Goal: Task Accomplishment & Management: Manage account settings

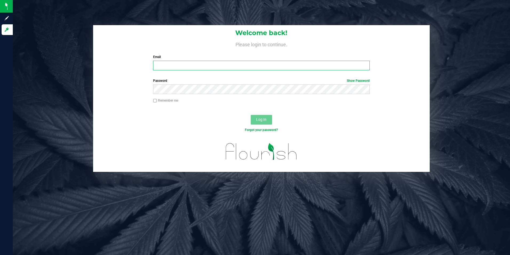
click at [180, 69] on input "Email" at bounding box center [261, 66] width 217 height 10
type input "slewis@slatercenter.com"
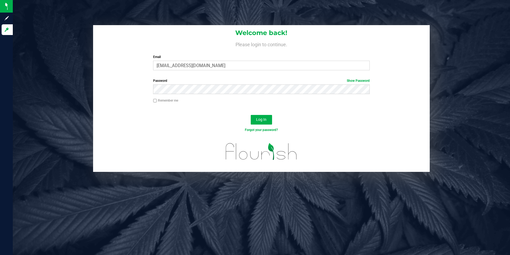
click at [132, 80] on div "Password Show Password" at bounding box center [261, 88] width 337 height 20
click at [305, 102] on div "Remember me" at bounding box center [261, 101] width 225 height 6
drag, startPoint x: 271, startPoint y: 120, endPoint x: 257, endPoint y: 120, distance: 13.6
click at [270, 120] on button "Log In" at bounding box center [261, 120] width 21 height 10
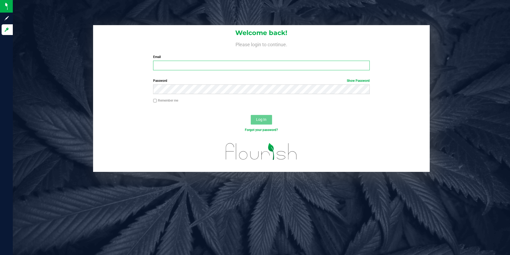
type input "[EMAIL_ADDRESS][DOMAIN_NAME]"
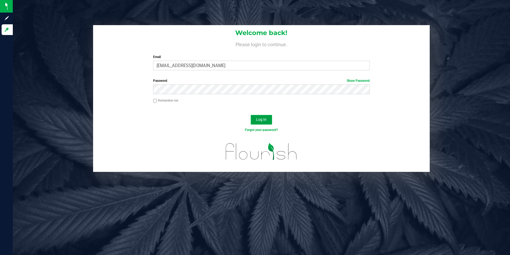
click at [260, 120] on span "Log In" at bounding box center [261, 119] width 10 height 4
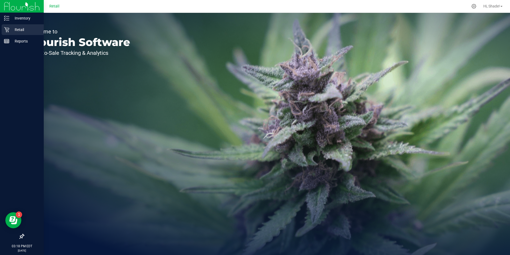
click at [8, 30] on icon at bounding box center [6, 29] width 5 height 5
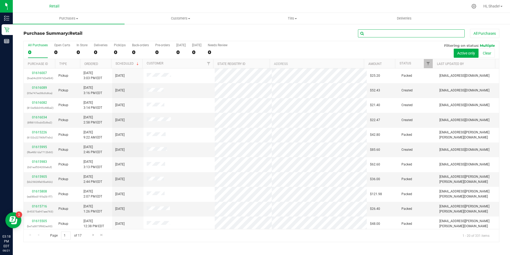
click at [377, 35] on input "text" at bounding box center [411, 33] width 107 height 8
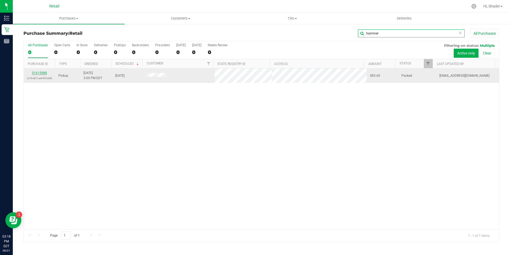
type input "hammer"
click at [37, 71] on link "01615988" at bounding box center [39, 73] width 15 height 4
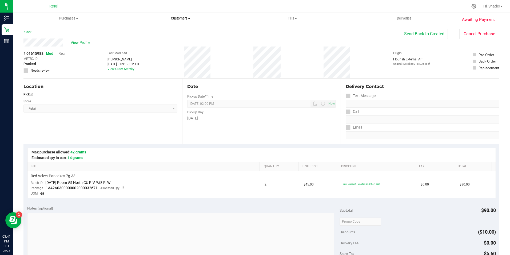
click at [176, 18] on span "Customers" at bounding box center [180, 18] width 111 height 5
click at [163, 33] on li "All customers" at bounding box center [181, 32] width 112 height 6
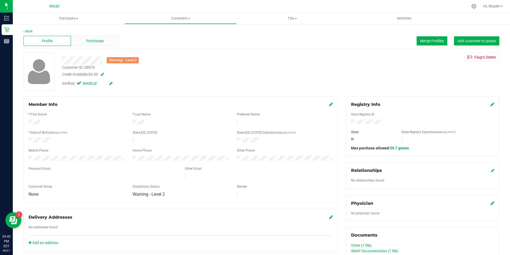
click at [97, 39] on span "Purchases" at bounding box center [95, 41] width 18 height 6
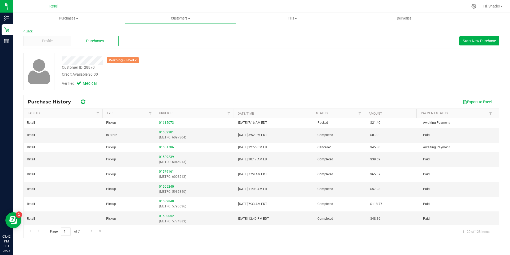
click at [25, 30] on link "Back" at bounding box center [27, 31] width 9 height 4
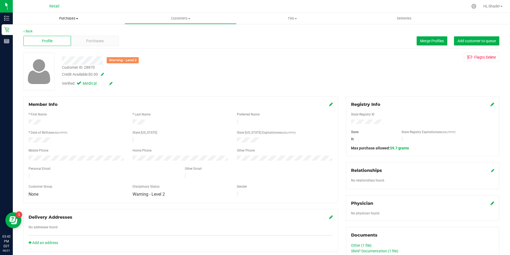
click at [73, 19] on span "Purchases" at bounding box center [69, 18] width 112 height 5
click at [48, 38] on li "Fulfillment" at bounding box center [69, 39] width 112 height 6
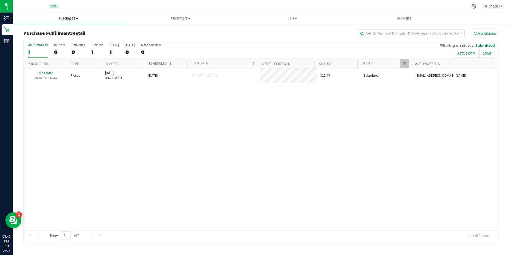
drag, startPoint x: 77, startPoint y: 36, endPoint x: 55, endPoint y: 13, distance: 32.3
click at [63, 16] on span "Purchases" at bounding box center [69, 18] width 112 height 5
click at [50, 32] on span "Summary of purchases" at bounding box center [40, 32] width 55 height 5
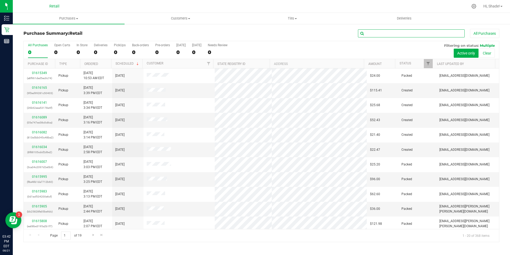
click at [378, 37] on input "text" at bounding box center [411, 33] width 107 height 8
click at [378, 34] on input "text" at bounding box center [411, 33] width 107 height 8
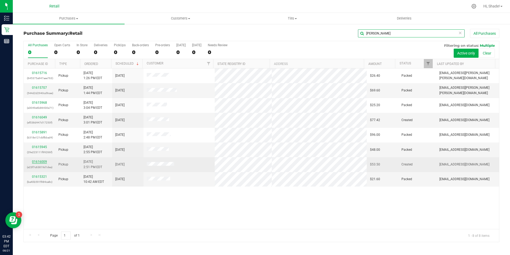
type input "MATTHEW"
click at [41, 161] on link "01616009" at bounding box center [39, 162] width 15 height 4
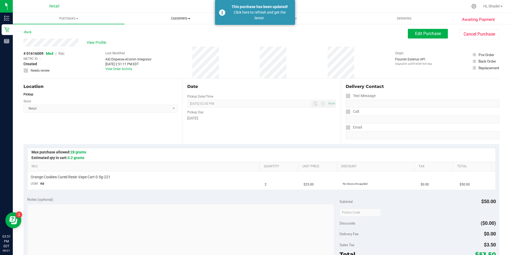
click at [176, 17] on span "Customers" at bounding box center [180, 18] width 111 height 5
click at [147, 32] on span "All customers" at bounding box center [144, 32] width 38 height 5
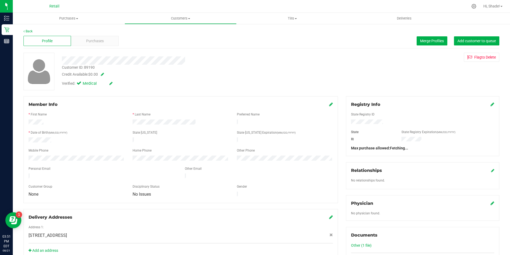
click at [429, 36] on div "Profile Purchases Merge Profiles Add customer to queue" at bounding box center [261, 41] width 476 height 15
click at [420, 40] on span "Merge Profiles" at bounding box center [432, 41] width 24 height 4
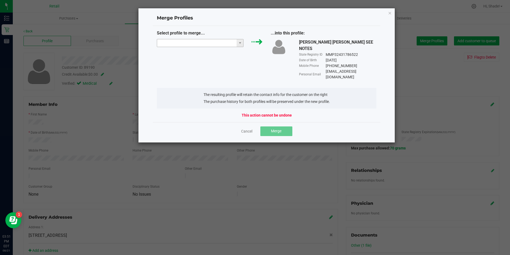
click at [186, 42] on input "NO DATA FOUND" at bounding box center [197, 42] width 80 height 7
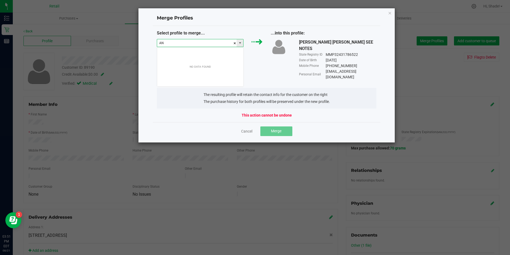
scroll to position [8, 87]
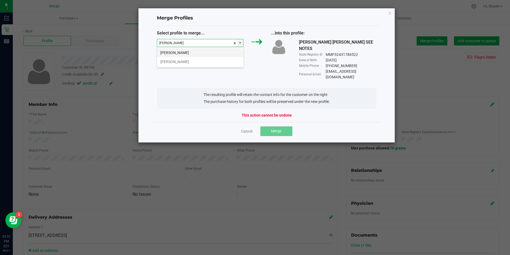
click at [203, 54] on li "Angelica Hernandez" at bounding box center [200, 52] width 86 height 9
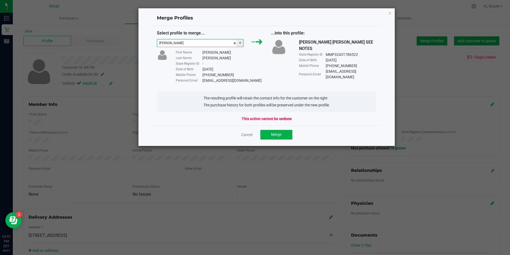
click at [239, 41] on span at bounding box center [240, 43] width 4 height 4
click at [202, 62] on li "Angelica Hernandez Martinez" at bounding box center [200, 61] width 86 height 9
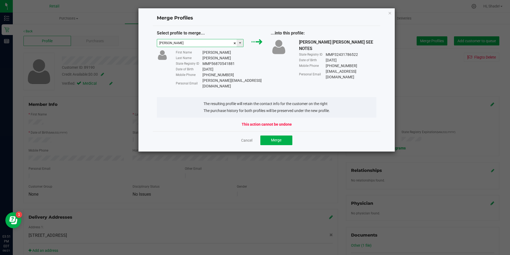
click at [242, 43] on span at bounding box center [240, 43] width 4 height 4
click at [215, 52] on li "Angelica Hernandez" at bounding box center [200, 52] width 86 height 9
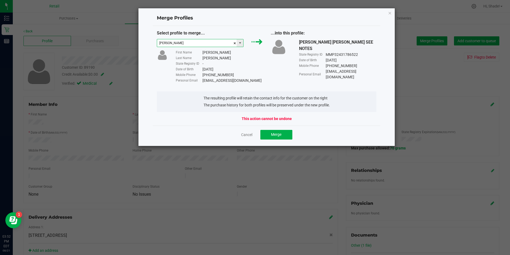
click at [164, 44] on input "Angelica Hernandez" at bounding box center [197, 42] width 80 height 7
click at [192, 56] on li "Anjelica Hernandez" at bounding box center [200, 52] width 86 height 9
type input "Anjelica Hernandez"
drag, startPoint x: 239, startPoint y: 74, endPoint x: 199, endPoint y: 74, distance: 40.0
click at [199, 74] on div "Mobile Phone (601) 566-7555" at bounding box center [219, 75] width 87 height 6
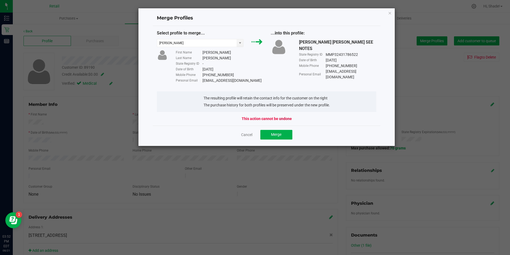
drag, startPoint x: 199, startPoint y: 74, endPoint x: 204, endPoint y: 75, distance: 5.9
copy div "(601) 566-7555"
drag, startPoint x: 257, startPoint y: 80, endPoint x: 198, endPoint y: 81, distance: 58.7
click at [198, 81] on div "Personal Email Anjelicaveglia27@gmail.com" at bounding box center [219, 81] width 87 height 6
drag, startPoint x: 198, startPoint y: 81, endPoint x: 215, endPoint y: 80, distance: 16.6
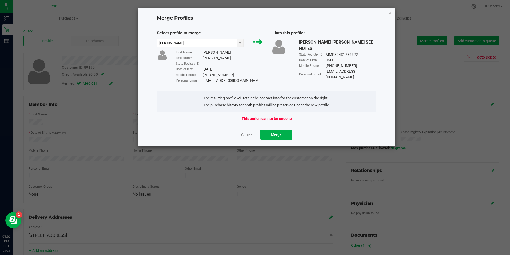
drag, startPoint x: 215, startPoint y: 80, endPoint x: 364, endPoint y: 23, distance: 159.9
click at [364, 24] on div "Merge Profiles" at bounding box center [267, 18] width 228 height 15
click at [389, 13] on icon "Close" at bounding box center [390, 13] width 4 height 6
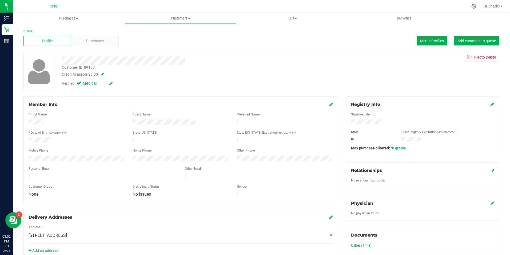
click at [329, 102] on icon at bounding box center [331, 104] width 4 height 4
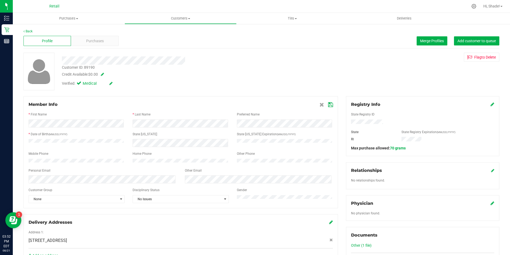
click at [0, 164] on html "Inventory Retail Reports 03:52 PM EDT 08/21/2025 08/21 Retail Hi, Shade! Purcha…" at bounding box center [255, 127] width 510 height 255
click at [325, 101] on span at bounding box center [326, 104] width 13 height 6
click at [328, 103] on icon at bounding box center [330, 104] width 5 height 4
click at [417, 44] on button "Merge Profiles" at bounding box center [432, 40] width 31 height 9
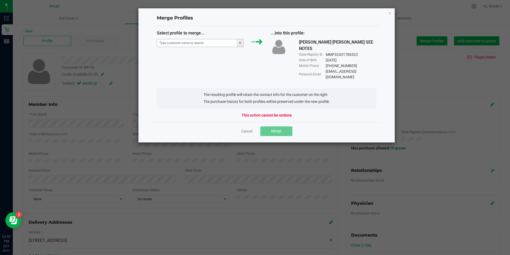
click at [239, 42] on span at bounding box center [240, 43] width 4 height 4
click at [199, 53] on li "Anjelica Hernandez" at bounding box center [200, 52] width 86 height 9
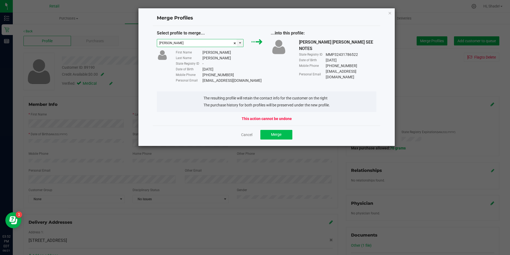
type input "Anjelica Hernandez"
click at [279, 137] on button "Merge" at bounding box center [277, 135] width 32 height 10
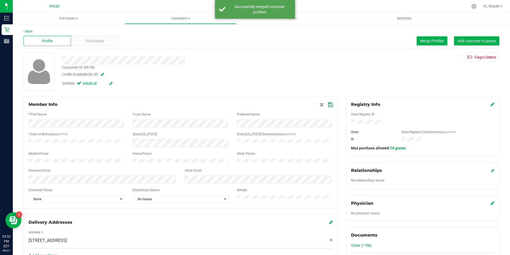
click at [328, 103] on icon at bounding box center [330, 104] width 5 height 4
click at [328, 105] on icon at bounding box center [330, 104] width 5 height 4
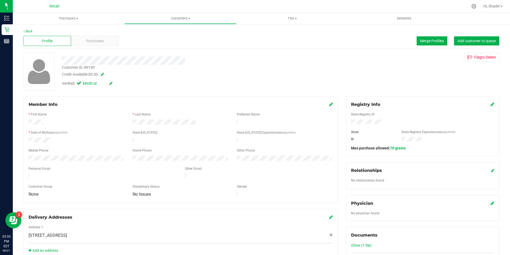
click at [331, 102] on div "Member Info * First Name * Last Name Preferred Name * Date of Birth (MM/DD/YYYY…" at bounding box center [180, 149] width 315 height 107
click at [329, 105] on icon at bounding box center [331, 104] width 4 height 4
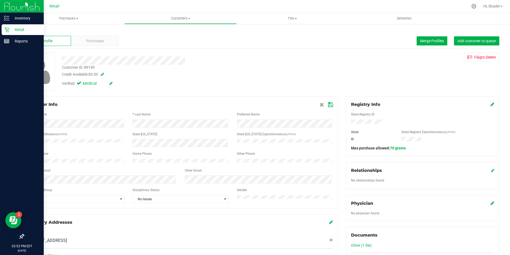
click at [0, 154] on html "Inventory Retail Reports 03:53 PM EDT [DATE] 08/21 Retail Hi, Shade! Purchases …" at bounding box center [255, 127] width 510 height 255
click at [0, 184] on html "Inventory Retail Reports 03:53 PM EDT [DATE] 08/21 Retail Hi, Shade! Purchases …" at bounding box center [255, 127] width 510 height 255
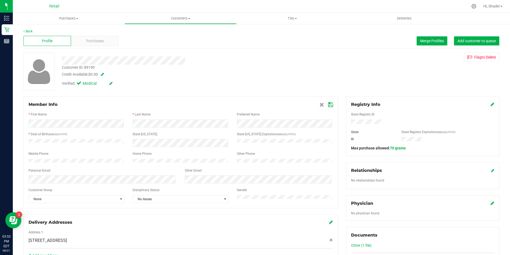
click at [328, 105] on icon at bounding box center [330, 104] width 5 height 4
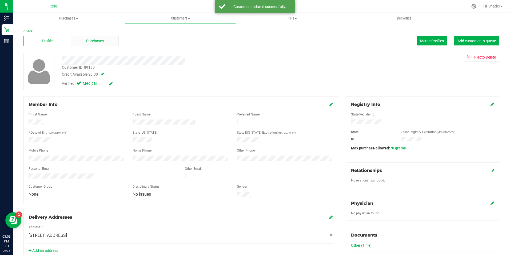
click at [90, 44] on div "Purchases" at bounding box center [95, 41] width 48 height 10
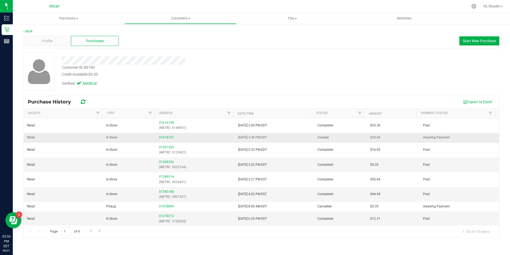
click at [164, 135] on div "01616167" at bounding box center [195, 137] width 73 height 5
click at [164, 137] on link "01616167" at bounding box center [166, 137] width 15 height 4
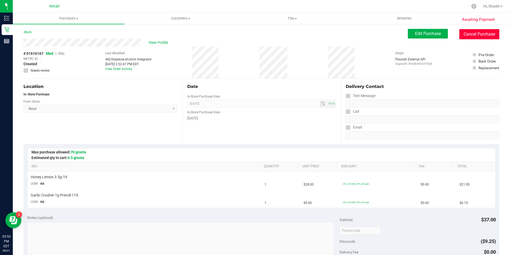
click at [483, 34] on button "Cancel Purchase" at bounding box center [480, 34] width 40 height 10
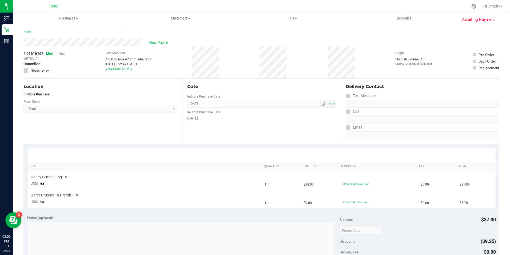
click at [175, 7] on div at bounding box center [282, 6] width 373 height 10
click at [172, 19] on span "Customers" at bounding box center [180, 18] width 111 height 5
click at [145, 30] on span "All customers" at bounding box center [144, 32] width 38 height 5
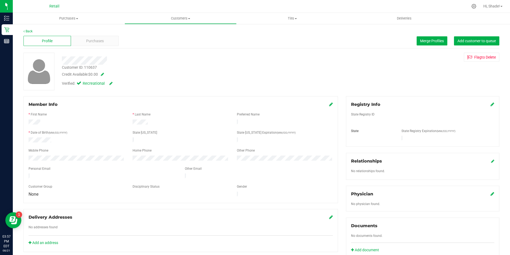
click at [329, 103] on icon at bounding box center [331, 104] width 4 height 4
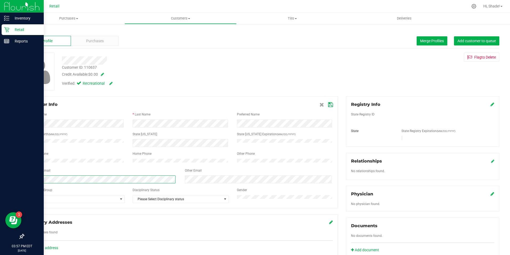
click at [0, 179] on html "Inventory Retail Reports 03:57 PM EDT [DATE] 08/21 Retail Hi, Shade! Purchases …" at bounding box center [255, 127] width 510 height 255
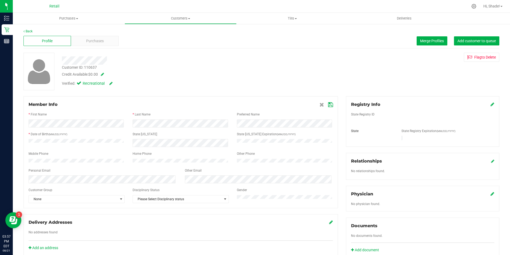
click at [330, 104] on icon at bounding box center [330, 104] width 5 height 4
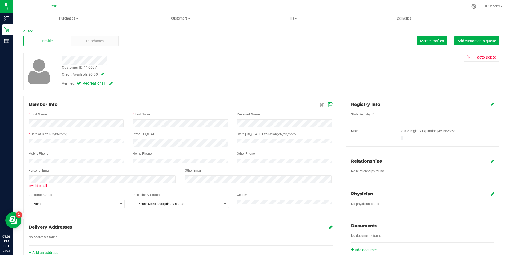
click at [330, 104] on icon at bounding box center [330, 104] width 5 height 4
click at [330, 102] on icon at bounding box center [330, 104] width 5 height 4
click at [328, 105] on icon at bounding box center [330, 104] width 5 height 4
click at [244, 58] on div at bounding box center [179, 60] width 242 height 8
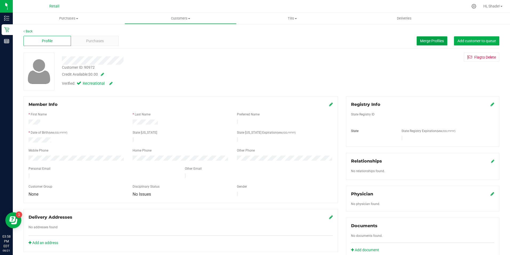
click at [422, 41] on span "Merge Profiles" at bounding box center [432, 41] width 24 height 4
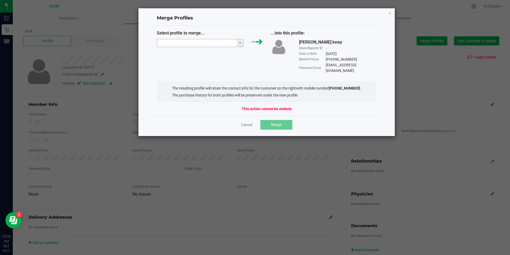
click at [177, 43] on input "NO DATA FOUND" at bounding box center [197, 42] width 80 height 7
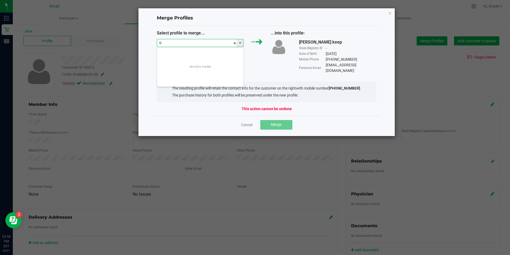
scroll to position [8, 87]
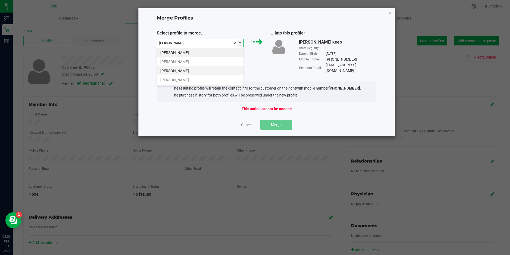
click at [181, 71] on li "[PERSON_NAME]" at bounding box center [200, 70] width 86 height 9
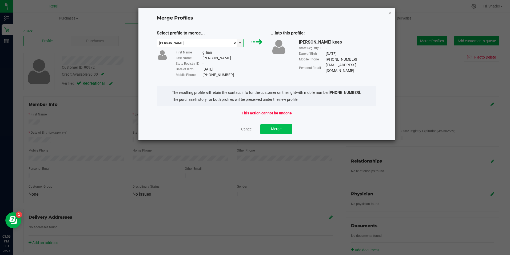
type input "[PERSON_NAME]"
click at [274, 128] on span "Merge" at bounding box center [276, 129] width 10 height 4
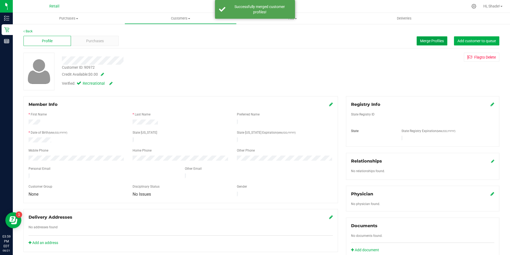
click at [421, 41] on span "Merge Profiles" at bounding box center [432, 41] width 24 height 4
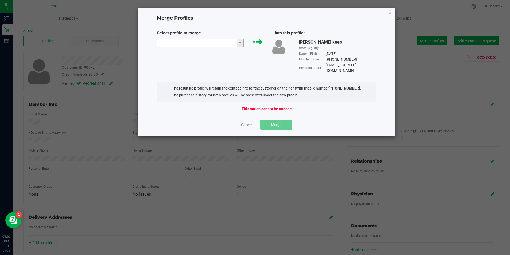
click at [195, 43] on input "NO DATA FOUND" at bounding box center [197, 42] width 80 height 7
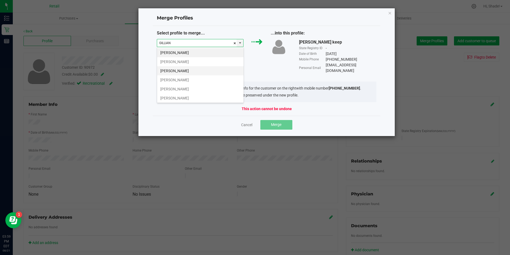
click at [183, 69] on li "[PERSON_NAME]" at bounding box center [200, 70] width 86 height 9
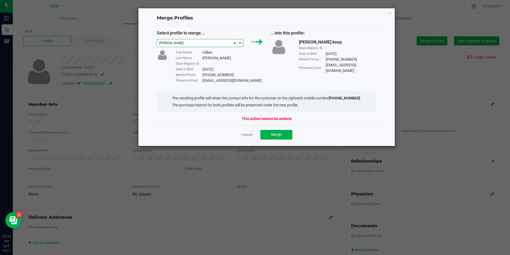
type input "[PERSON_NAME]"
drag, startPoint x: 246, startPoint y: 82, endPoint x: 203, endPoint y: 81, distance: 43.0
click at [203, 81] on div "Personal Email [EMAIL_ADDRESS][DOMAIN_NAME]" at bounding box center [219, 81] width 87 height 6
copy div "[EMAIL_ADDRESS][DOMAIN_NAME]"
click at [279, 134] on span "Merge" at bounding box center [276, 134] width 10 height 4
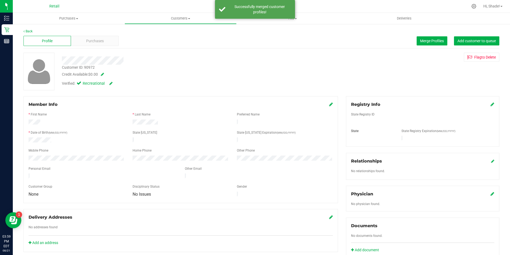
click at [329, 104] on icon at bounding box center [331, 104] width 4 height 4
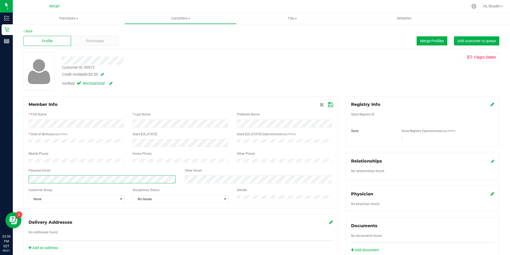
click at [23, 179] on div "Member Info * First Name * Last Name Preferred Name * Date of Birth (MM/DD/YYYY…" at bounding box center [180, 152] width 315 height 112
click at [328, 104] on icon at bounding box center [330, 104] width 5 height 4
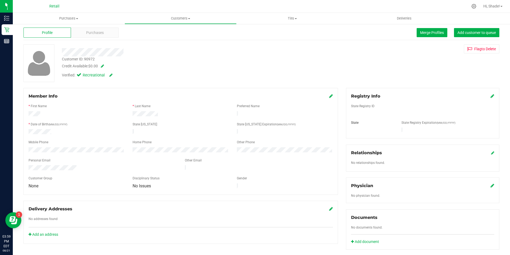
scroll to position [0, 0]
